Goal: Use online tool/utility: Use online tool/utility

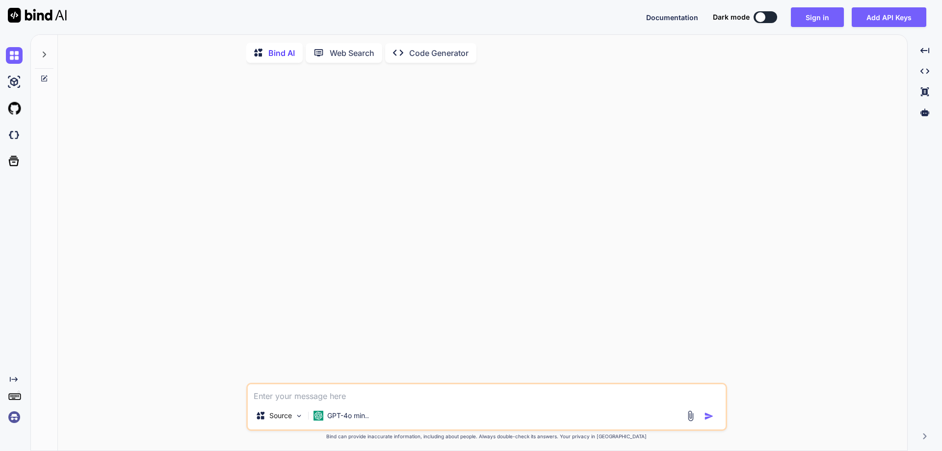
type textarea "x"
click at [305, 396] on textarea at bounding box center [487, 393] width 478 height 18
type textarea "class Main { public static void main(String[] args) { int value = {1,3,3,4,5,6,…"
type textarea "x"
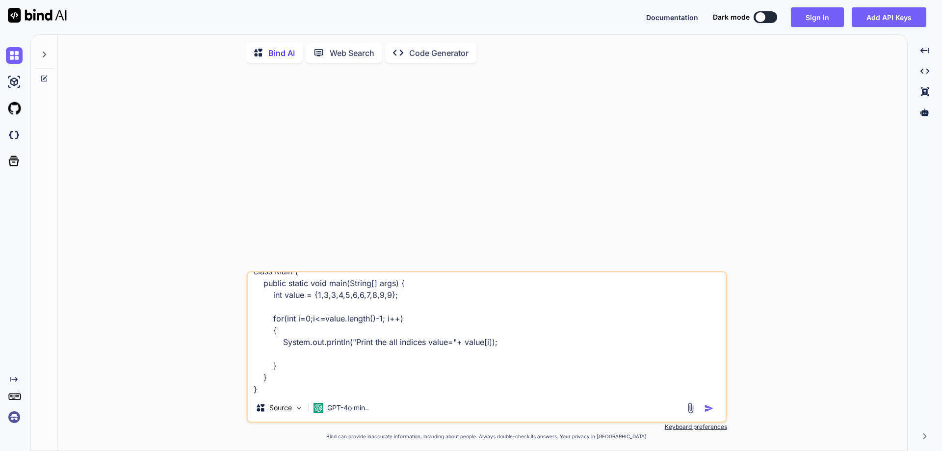
type textarea "class Main { public static void main(String[] args) { int value = {1,3,3,4,5,6,…"
click at [765, 16] on div at bounding box center [760, 17] width 10 height 10
type textarea "x"
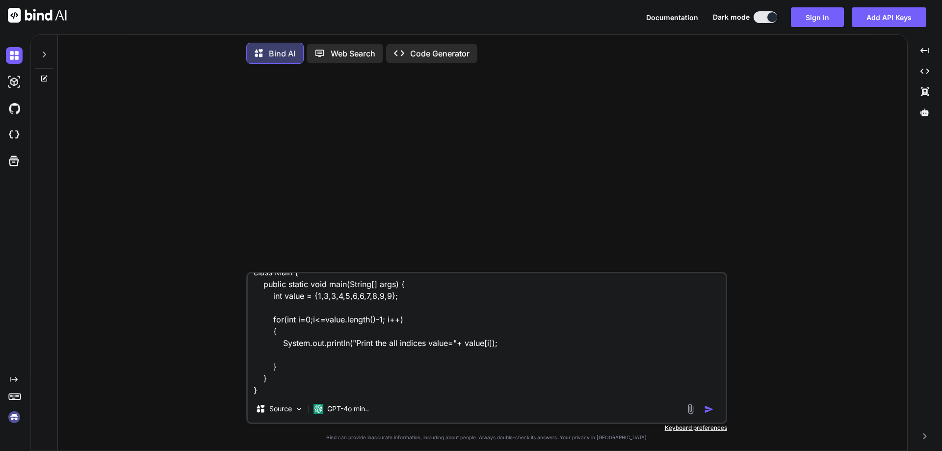
drag, startPoint x: 284, startPoint y: 389, endPoint x: 267, endPoint y: 390, distance: 17.2
click at [276, 389] on textarea "class Main { public static void main(String[] args) { int value = {1,3,3,4,5,6,…" at bounding box center [487, 334] width 478 height 122
type textarea "class Main { public static void main(String[] args) { int value = {1,3,3,4,5,6,…"
type textarea "x"
type textarea "class Main { public static void main(String[] args) { int value = {1,3,3,4,5,6,…"
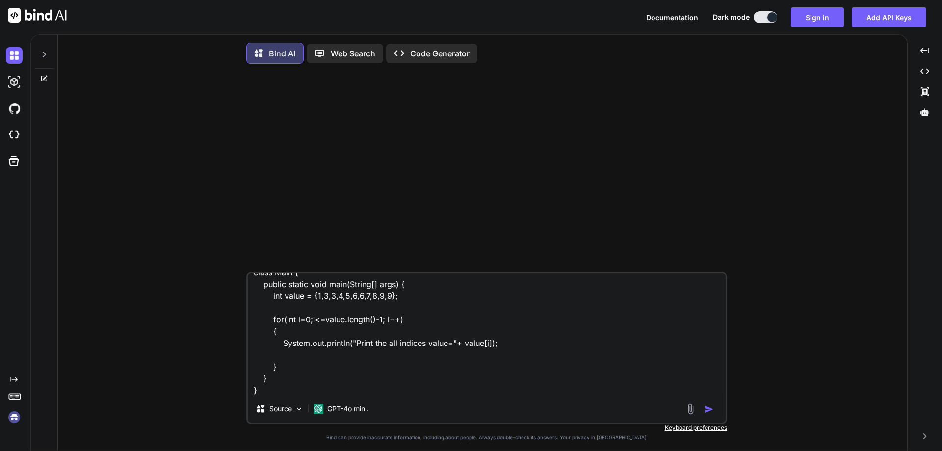
type textarea "x"
type textarea "class Main { public static void main(String[] args) { int value = {1,3,3,4,5,6,…"
type textarea "x"
type textarea "class Main { public static void main(String[] args) { int value = {1,3,3,4,5,6,…"
type textarea "x"
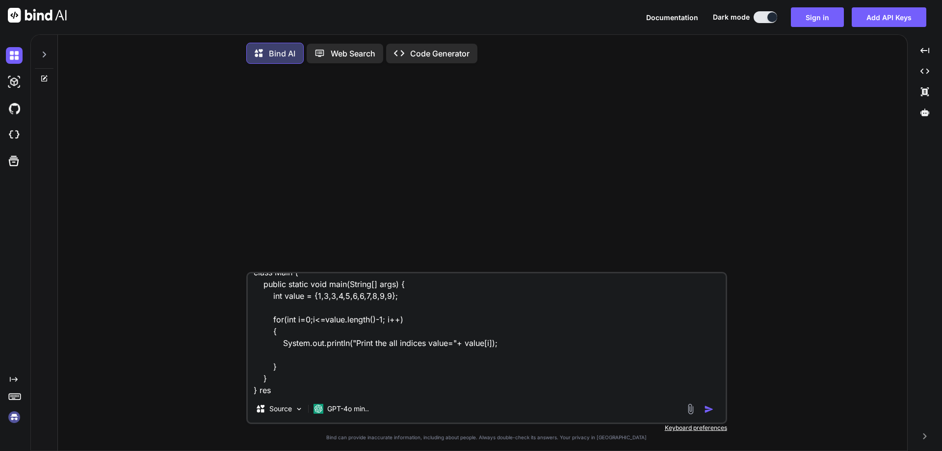
type textarea "class Main { public static void main(String[] args) { int value = {1,3,3,4,5,6,…"
type textarea "x"
type textarea "class Main { public static void main(String[] args) { int value = {1,3,3,4,5,6,…"
type textarea "x"
type textarea "class Main { public static void main(String[] args) { int value = {1,3,3,4,5,6,…"
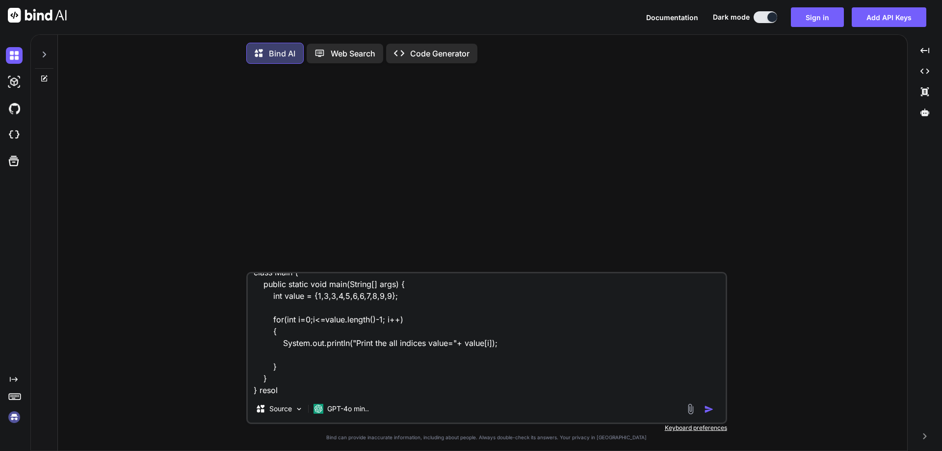
type textarea "x"
type textarea "class Main { public static void main(String[] args) { int value = {1,3,3,4,5,6,…"
type textarea "x"
type textarea "class Main { public static void main(String[] args) { int value = {1,3,3,4,5,6,…"
type textarea "x"
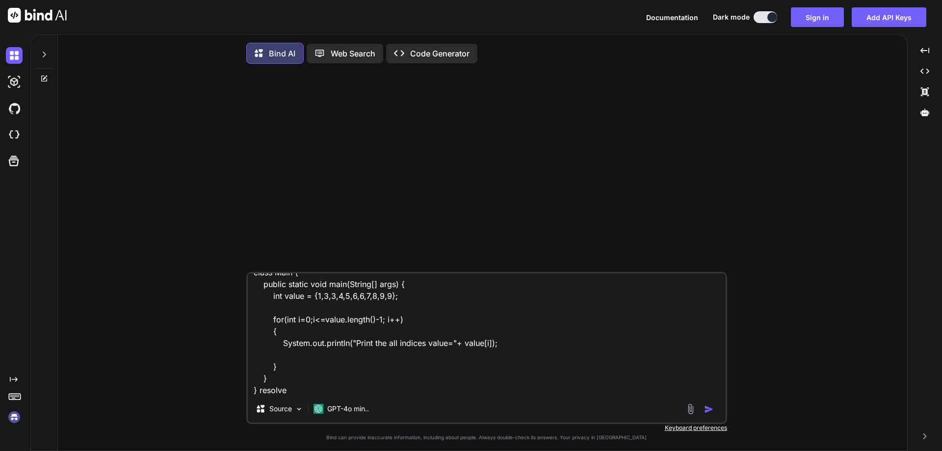
type textarea "class Main { public static void main(String[] args) { int value = {1,3,3,4,5,6,…"
type textarea "x"
type textarea "class Main { public static void main(String[] args) { int value = {1,3,3,4,5,6,…"
type textarea "x"
type textarea "class Main { public static void main(String[] args) { int value = {1,3,3,4,5,6,…"
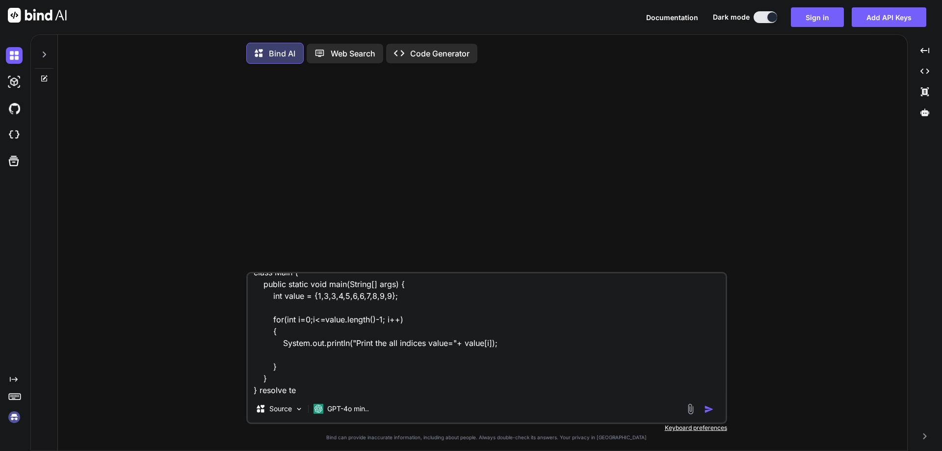
type textarea "x"
type textarea "class Main { public static void main(String[] args) { int value = {1,3,3,4,5,6,…"
type textarea "x"
type textarea "class Main { public static void main(String[] args) { int value = {1,3,3,4,5,6,…"
type textarea "x"
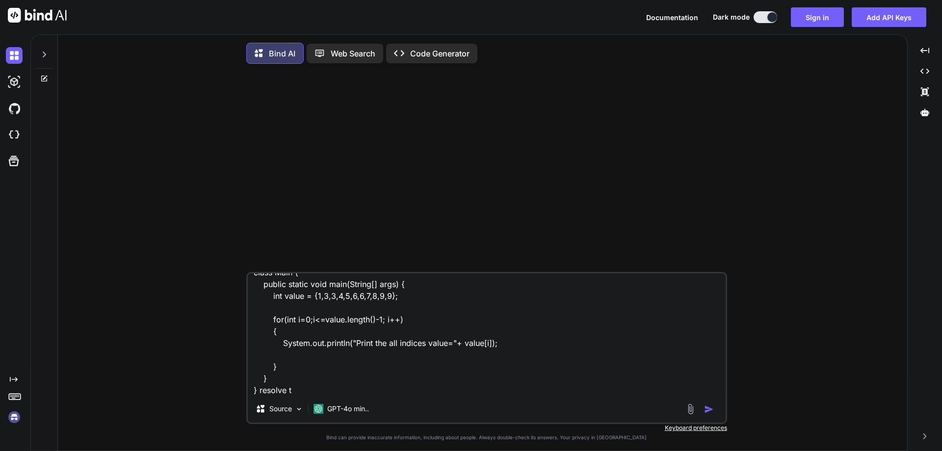
type textarea "class Main { public static void main(String[] args) { int value = {1,3,3,4,5,6,…"
type textarea "x"
type textarea "class Main { public static void main(String[] args) { int value = {1,3,3,4,5,6,…"
type textarea "x"
type textarea "class Main { public static void main(String[] args) { int value = {1,3,3,4,5,6,…"
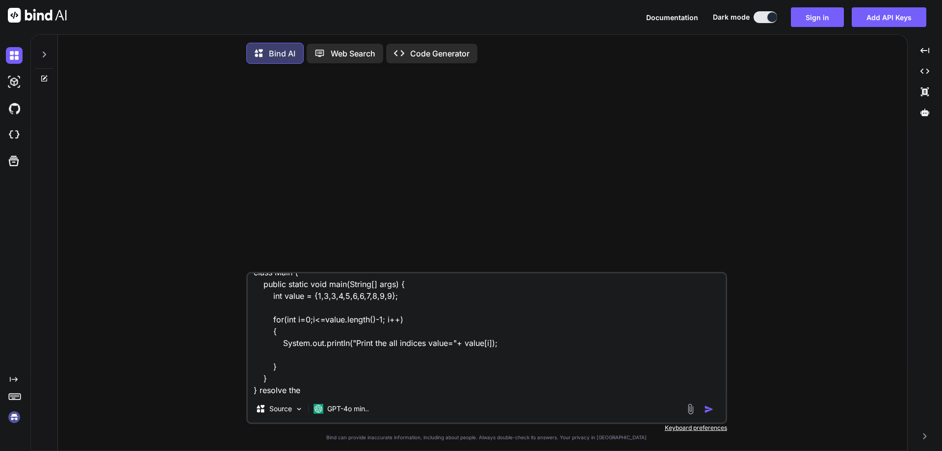
type textarea "x"
type textarea "class Main { public static void main(String[] args) { int value = {1,3,3,4,5,6,…"
type textarea "x"
type textarea "class Main { public static void main(String[] args) { int value = {1,3,3,4,5,6,…"
type textarea "x"
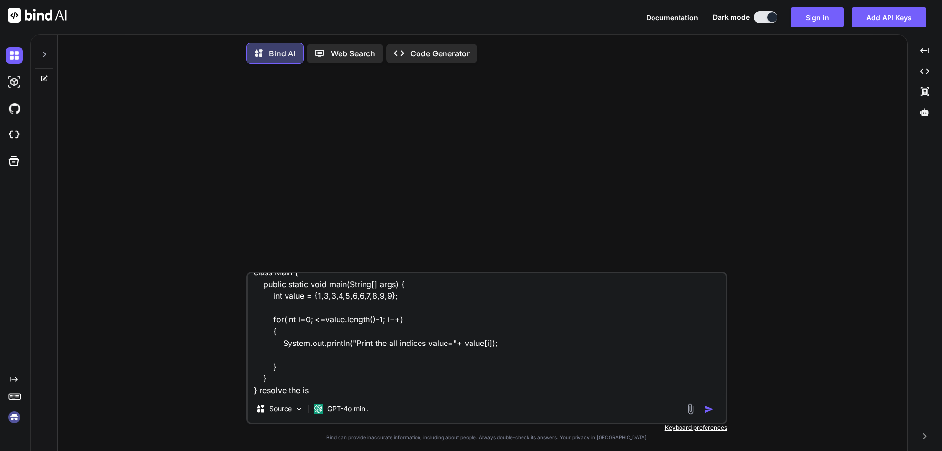
type textarea "class Main { public static void main(String[] args) { int value = {1,3,3,4,5,6,…"
type textarea "x"
type textarea "class Main { public static void main(String[] args) { int value = {1,3,3,4,5,6,…"
type textarea "x"
type textarea "class Main { public static void main(String[] args) { int value = {1,3,3,4,5,6,…"
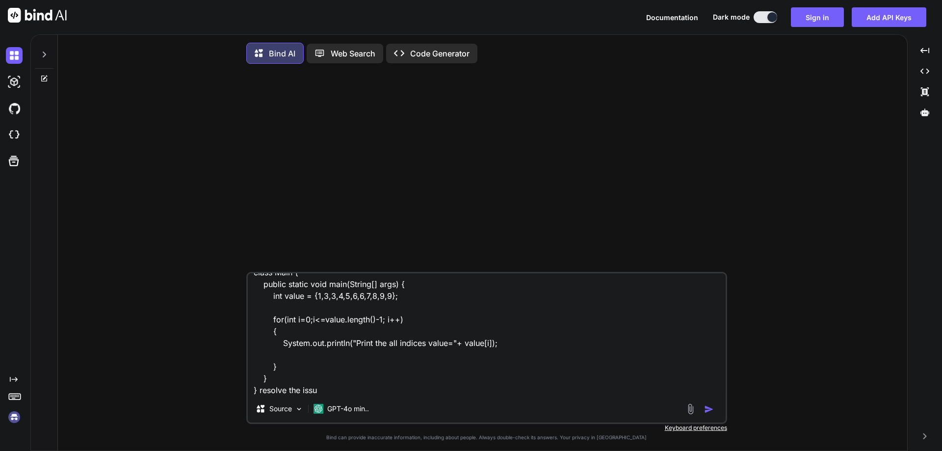
type textarea "x"
type textarea "class Main { public static void main(String[] args) { int value = {1,3,3,4,5,6,…"
type textarea "x"
type textarea "class Main { public static void main(String[] args) { int value = {1,3,3,4,5,6,…"
type textarea "x"
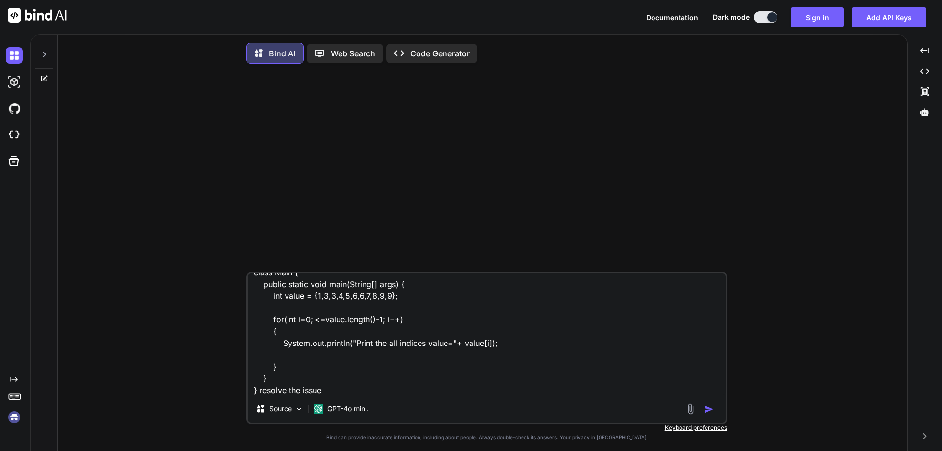
type textarea "class Main { public static void main(String[] args) { int value = {1,3,3,4,5,6,…"
click at [709, 414] on img "button" at bounding box center [709, 409] width 10 height 10
type textarea "x"
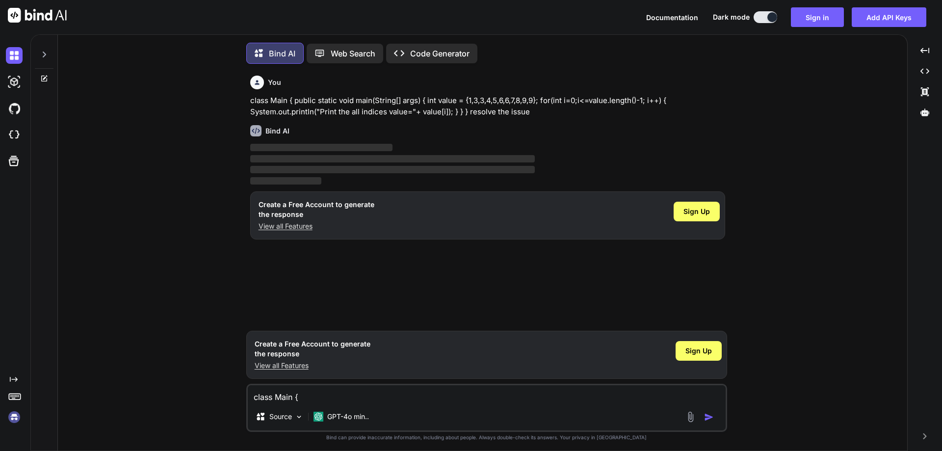
scroll to position [5, 0]
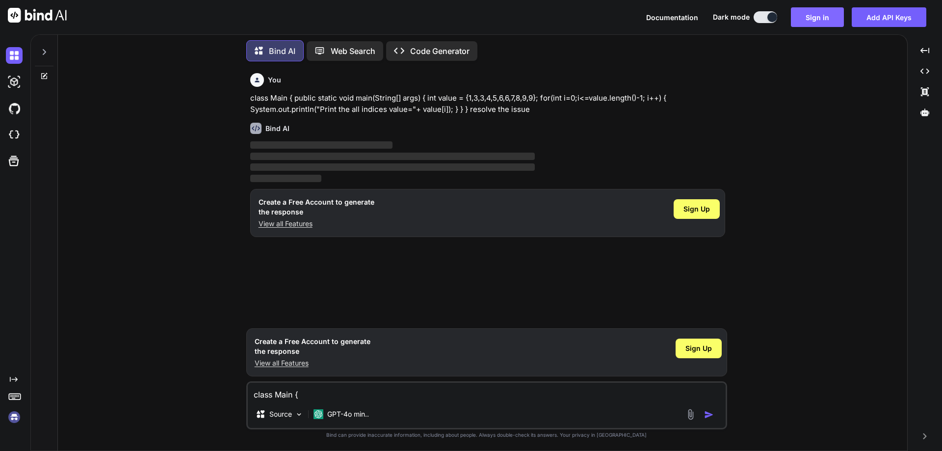
click at [816, 17] on button "Sign in" at bounding box center [817, 17] width 53 height 20
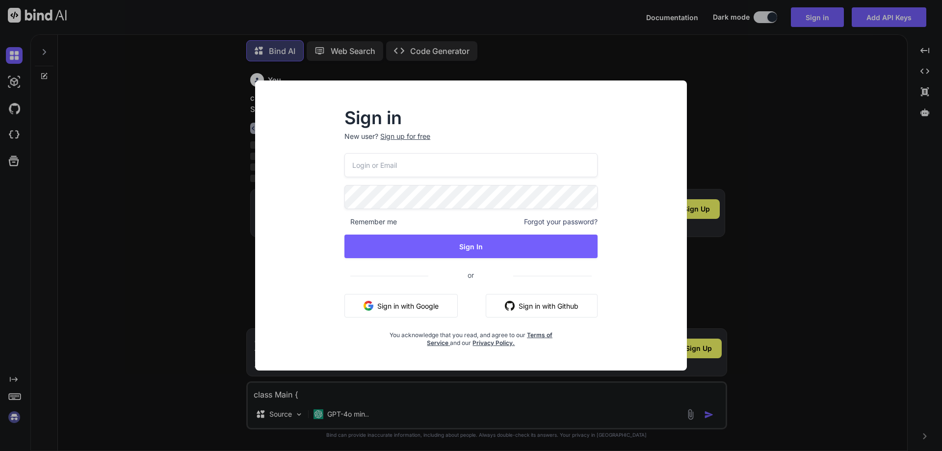
click at [405, 159] on input "email" at bounding box center [470, 165] width 253 height 24
type input "[EMAIL_ADDRESS][DOMAIN_NAME]"
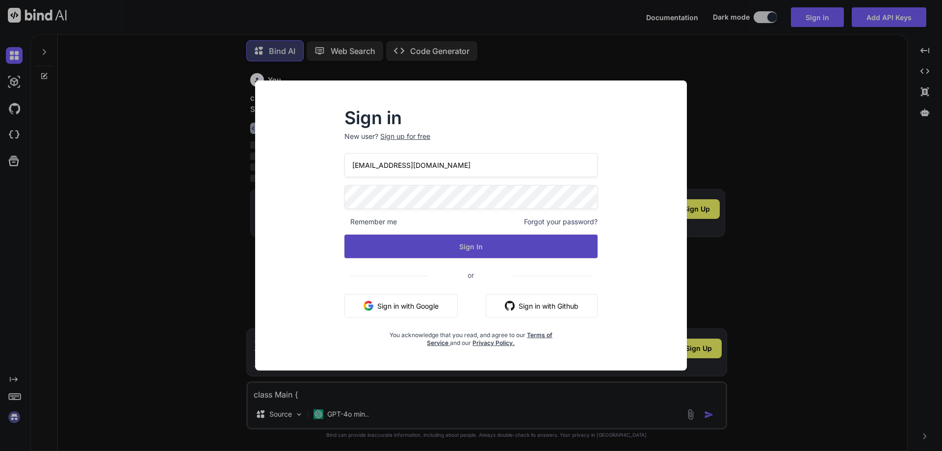
click at [451, 240] on button "Sign In" at bounding box center [470, 246] width 253 height 24
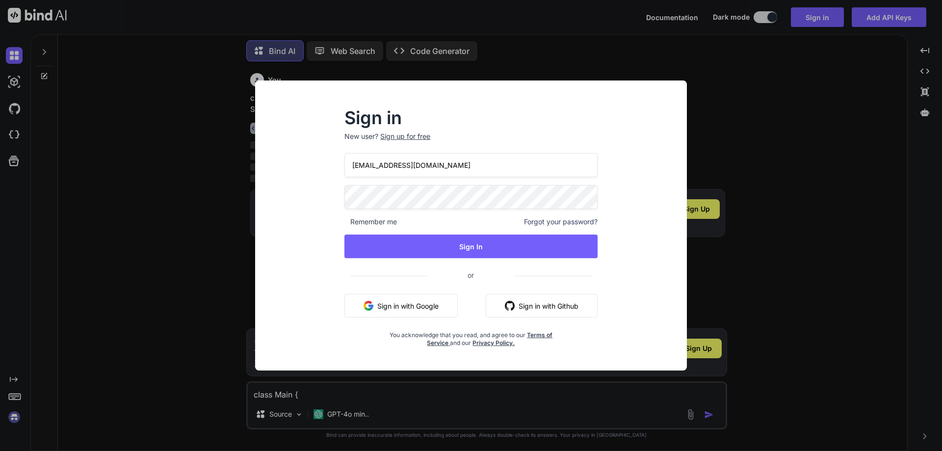
click at [465, 227] on div "[EMAIL_ADDRESS][DOMAIN_NAME] Remember me Forgot your password? Sign In or Sign …" at bounding box center [470, 250] width 253 height 194
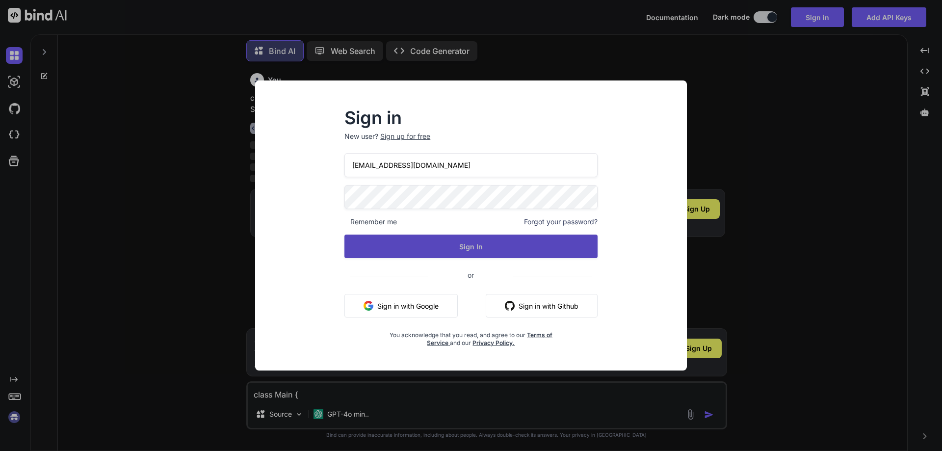
click at [461, 243] on button "Sign In" at bounding box center [470, 246] width 253 height 24
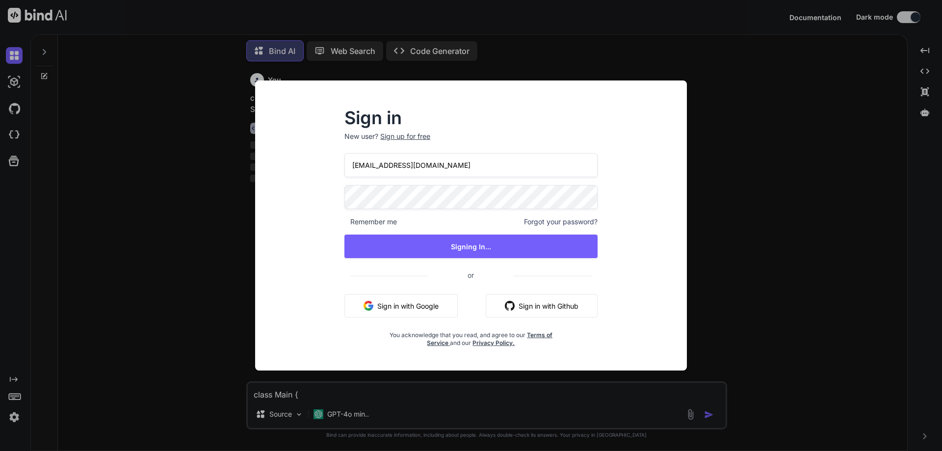
click at [148, 154] on div "Sign in New user? Sign up for free [EMAIL_ADDRESS][DOMAIN_NAME] Remember me For…" at bounding box center [471, 225] width 942 height 451
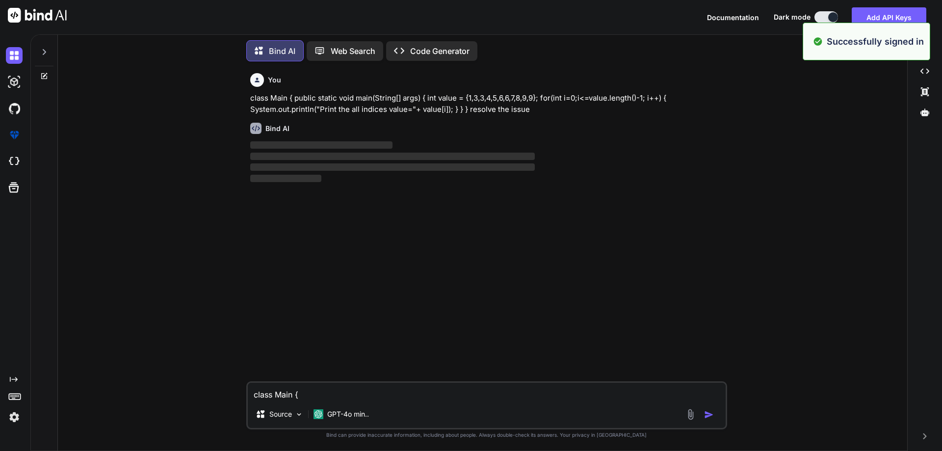
click at [828, 203] on div "You class Main { public static void main(String[] args) { int value = {1,3,3,4,…" at bounding box center [486, 259] width 841 height 381
type textarea "x"
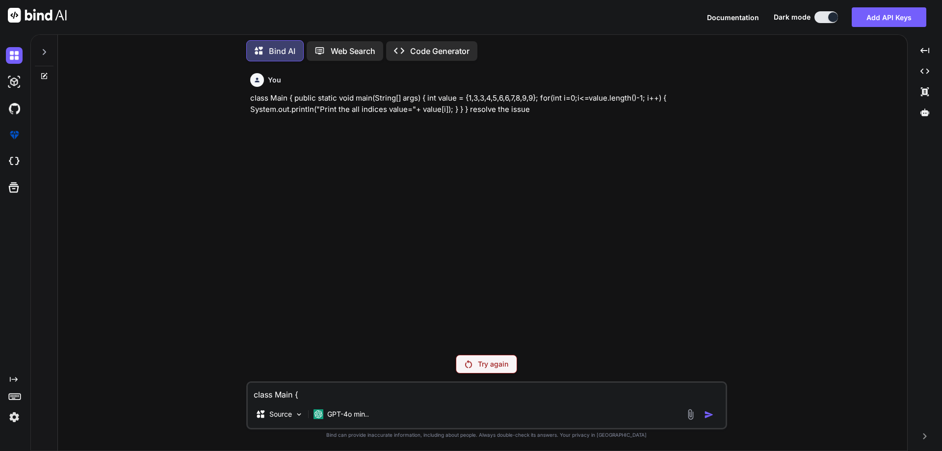
click at [288, 393] on textarea "class Main { public static void main(String[] args) { int value = {1,3,3,4,5,6,…" at bounding box center [487, 392] width 478 height 18
paste textarea "class Main { public static void main(String[] args) { int value = {1,3,3,4,5,6,…"
type textarea "class Main { public static void main(String[] args) { int value = {1,3,3,4,5,6,…"
type textarea "x"
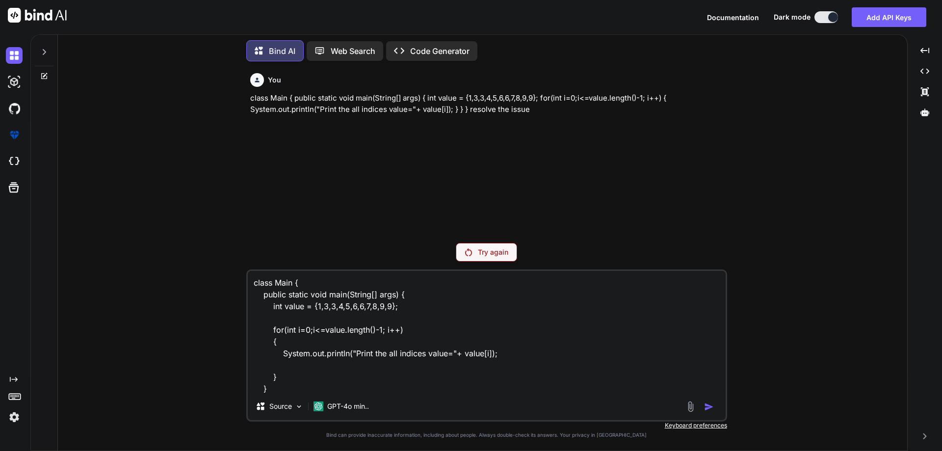
scroll to position [13, 0]
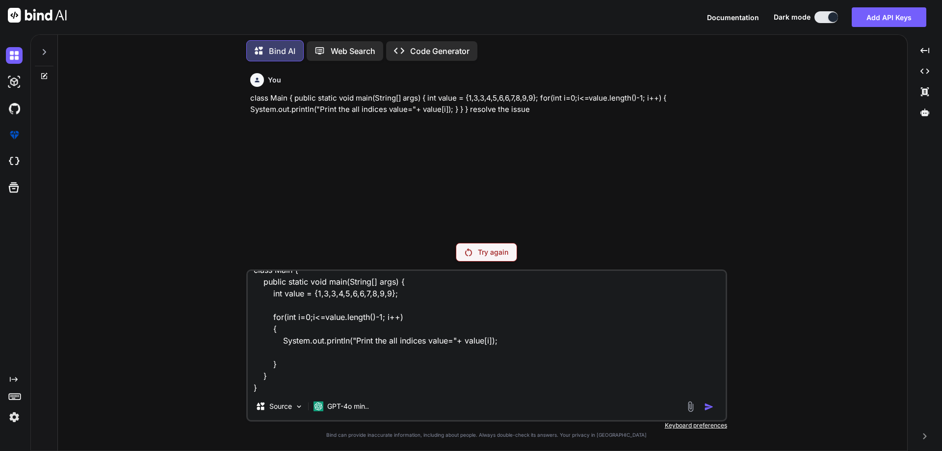
type textarea "class Main { public static void main(String[] args) { int value = {1,3,3,4,5,6,…"
type textarea "x"
type textarea "class Main { public static void main(String[] args) { int value = {1,3,3,4,5,6,…"
click at [500, 253] on p "Try again" at bounding box center [493, 252] width 30 height 10
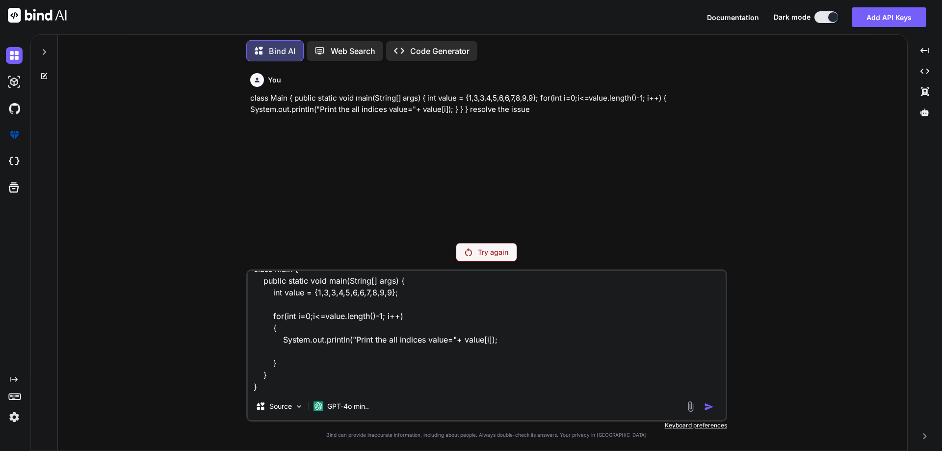
click at [279, 383] on textarea "class Main { public static void main(String[] args) { int value = {1,3,3,4,5,6,…" at bounding box center [487, 332] width 478 height 122
drag, startPoint x: 327, startPoint y: 341, endPoint x: 335, endPoint y: 384, distance: 43.8
click at [335, 384] on textarea "class Main { public static void main(String[] args) { int value = {1,3,3,4,5,6,…" at bounding box center [487, 332] width 478 height 122
click at [348, 53] on p "Web Search" at bounding box center [353, 51] width 45 height 12
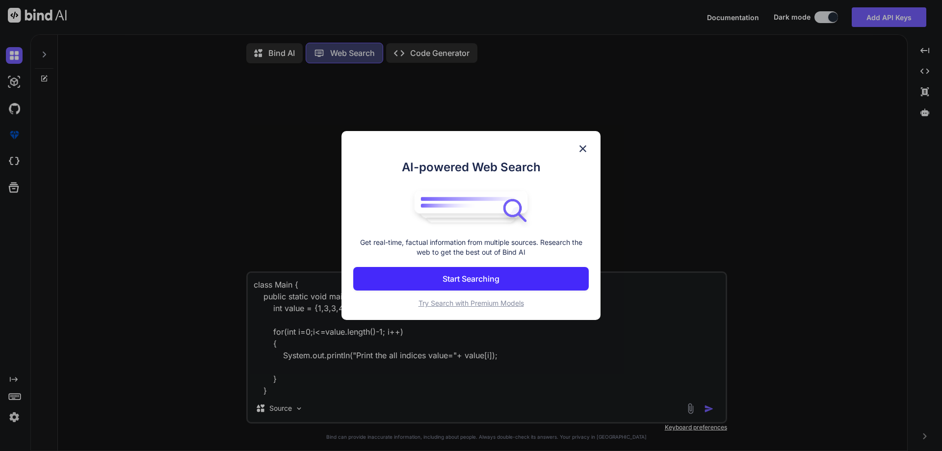
scroll to position [4, 0]
type textarea "x"
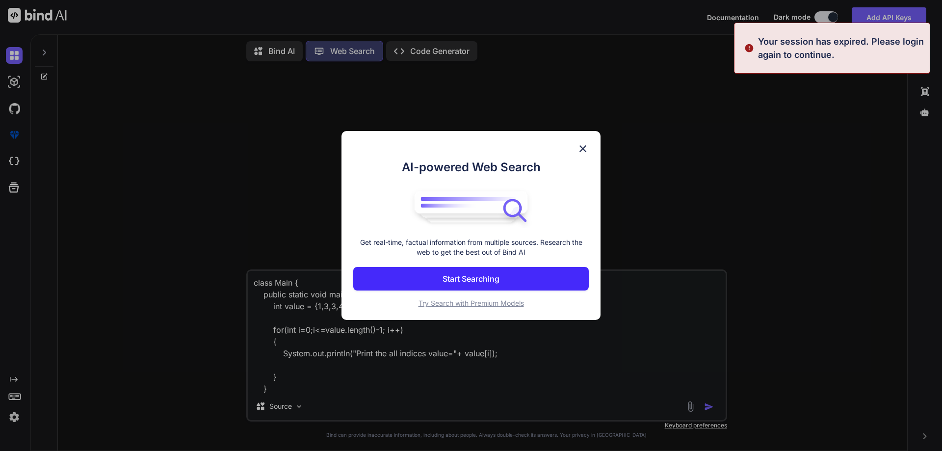
click at [584, 149] on img at bounding box center [583, 149] width 12 height 12
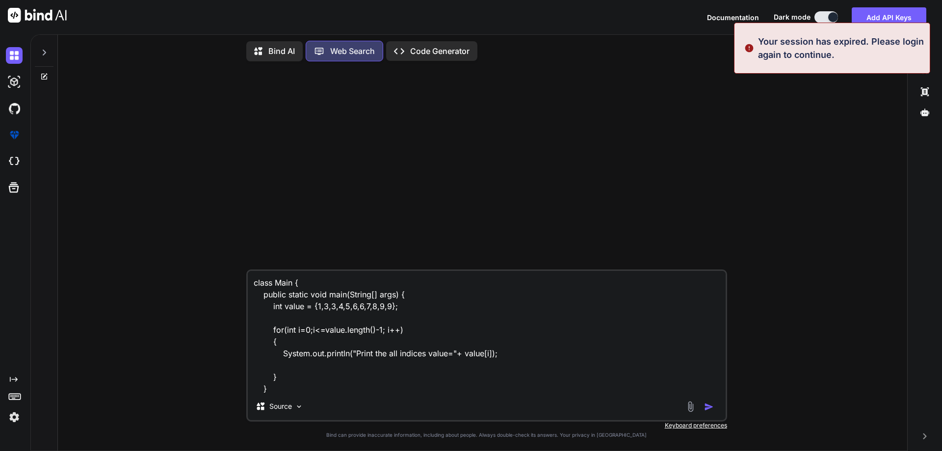
click at [308, 381] on textarea "class Main { public static void main(String[] args) { int value = {1,3,3,4,5,6,…" at bounding box center [487, 332] width 478 height 122
click at [295, 381] on textarea "class Main { public static void main(String[] args) { int value = {1,3,3,4,5,6,…" at bounding box center [487, 332] width 478 height 122
